Goal: Transaction & Acquisition: Subscribe to service/newsletter

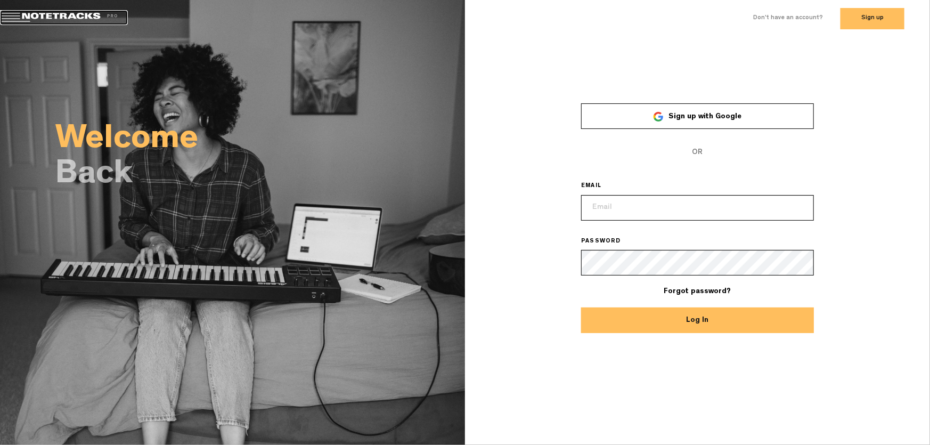
click at [80, 15] on link at bounding box center [64, 17] width 128 height 15
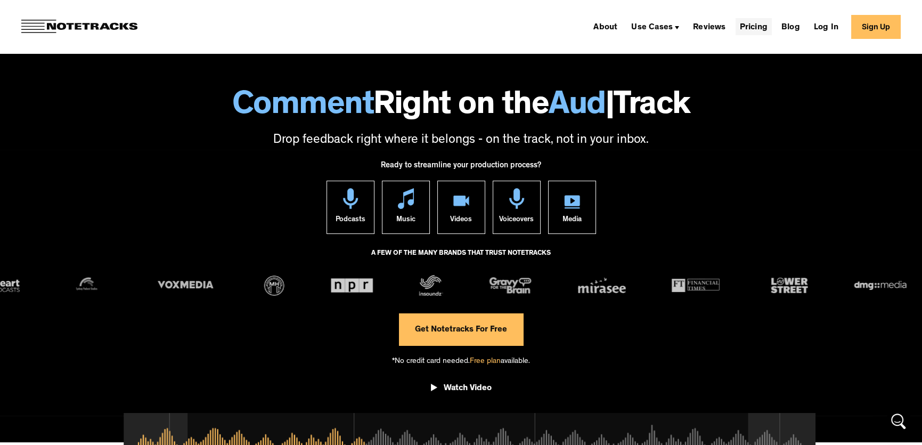
click at [754, 26] on link "Pricing" at bounding box center [754, 26] width 36 height 17
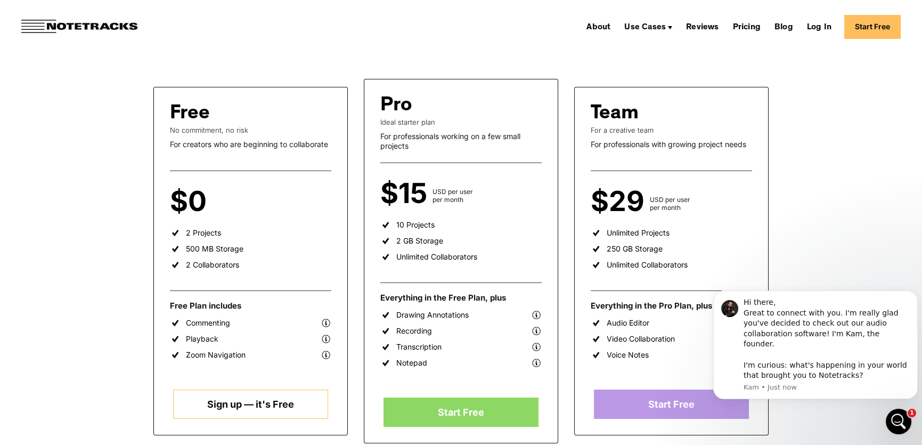
scroll to position [213, 0]
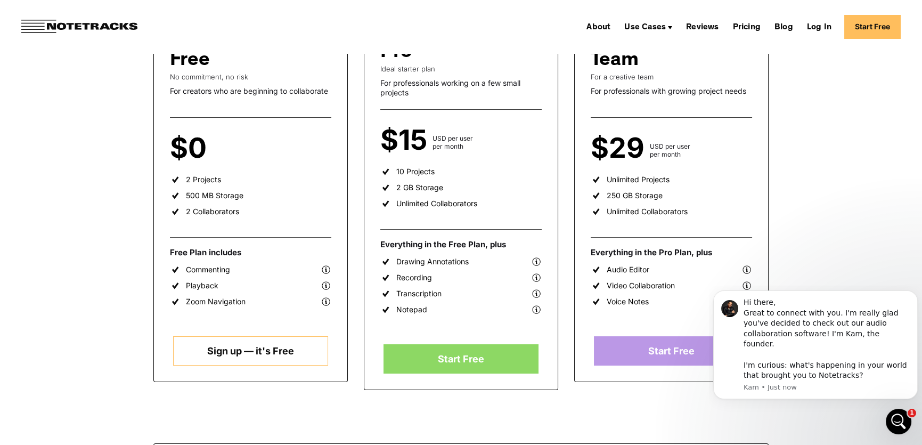
click at [325, 268] on img at bounding box center [326, 269] width 11 height 11
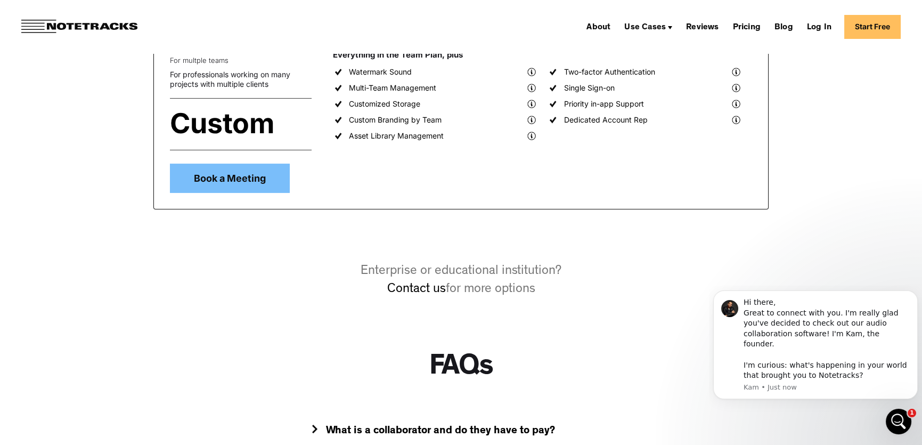
scroll to position [479, 0]
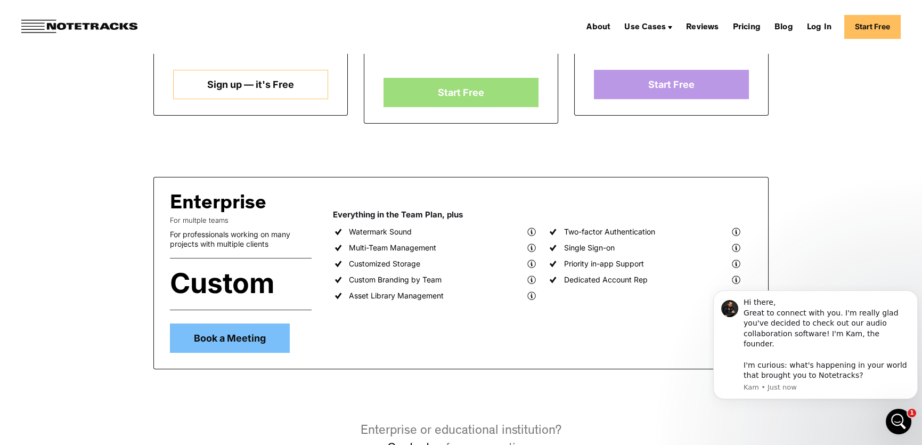
click at [432, 99] on link "Start Free" at bounding box center [461, 92] width 154 height 29
